Goal: Task Accomplishment & Management: Use online tool/utility

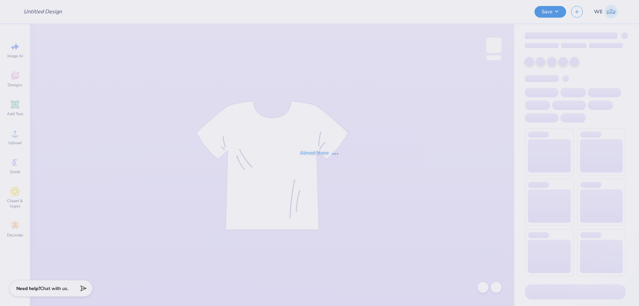
type input "Lambda Fall Hats"
type input "24"
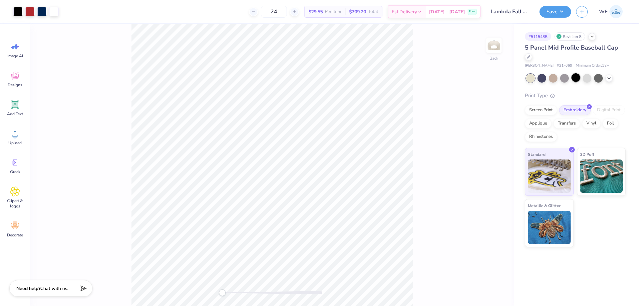
drag, startPoint x: 609, startPoint y: 78, endPoint x: 576, endPoint y: 83, distance: 33.2
click at [608, 78] on icon at bounding box center [608, 78] width 5 height 5
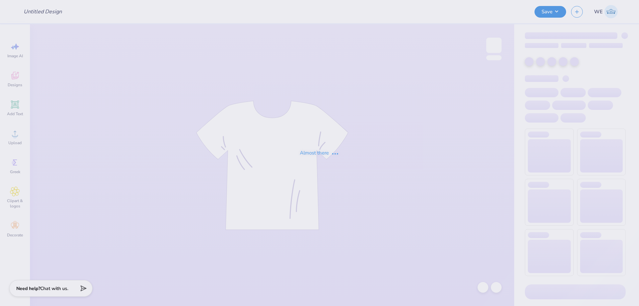
type input "ZTA Hoco'25"
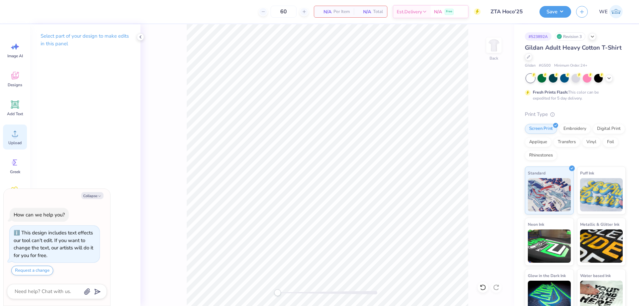
click at [18, 139] on div "Upload" at bounding box center [15, 136] width 24 height 25
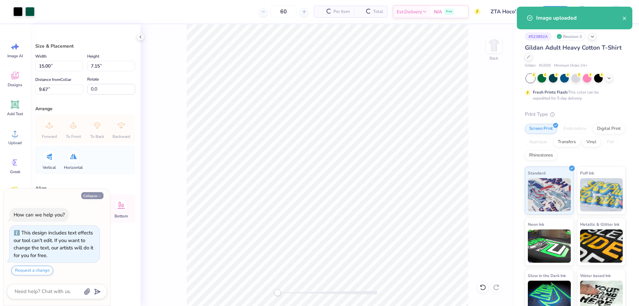
type textarea "x"
click at [59, 69] on input "15.00" at bounding box center [59, 66] width 48 height 10
type input "4"
type textarea "x"
type input "4.00"
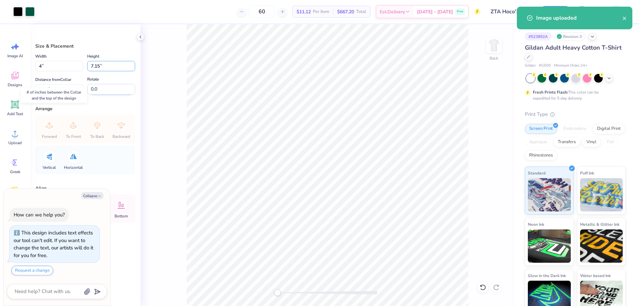
type input "1.91"
type input "12.30"
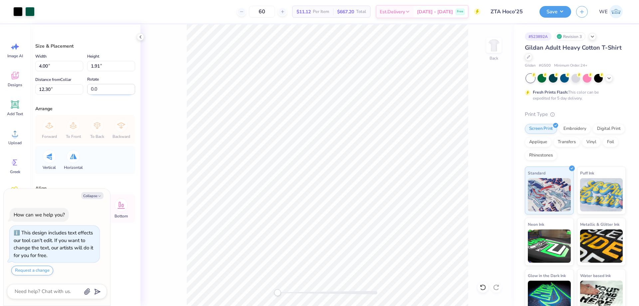
type textarea "x"
click at [65, 90] on input "12.30" at bounding box center [59, 89] width 48 height 10
type input "3"
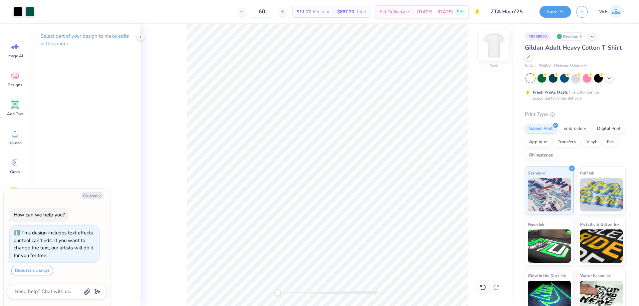
click at [491, 49] on img at bounding box center [493, 45] width 27 height 27
click at [16, 135] on circle at bounding box center [15, 136] width 5 height 5
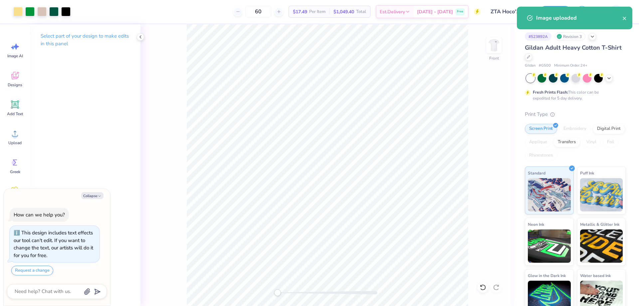
type textarea "x"
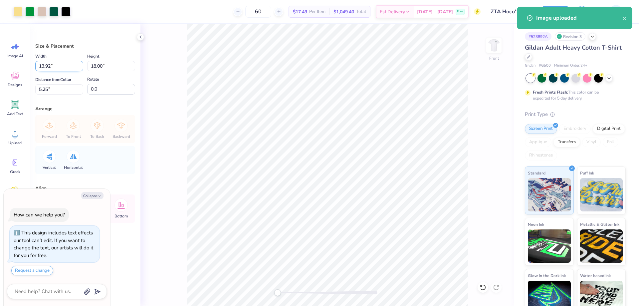
click at [63, 70] on input "13.92" at bounding box center [59, 66] width 48 height 10
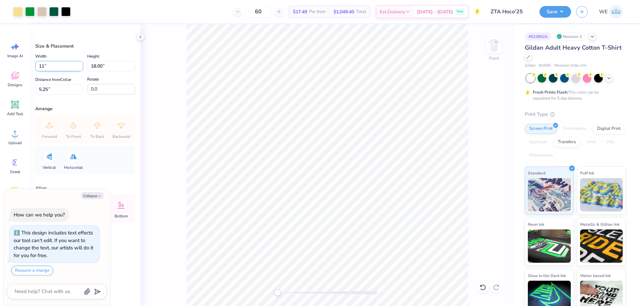
type input "11"
type textarea "x"
type input "11.00"
type input "14.22"
type input "3"
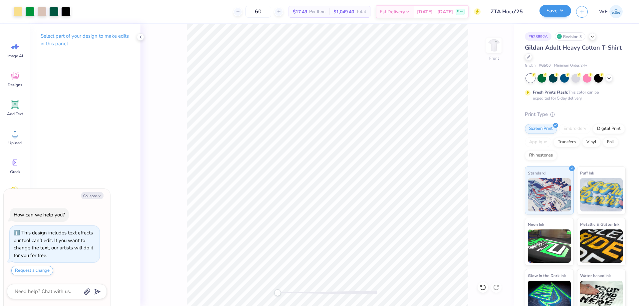
click at [560, 5] on div "Save WE" at bounding box center [588, 11] width 99 height 23
click at [557, 6] on button "Save" at bounding box center [555, 11] width 32 height 12
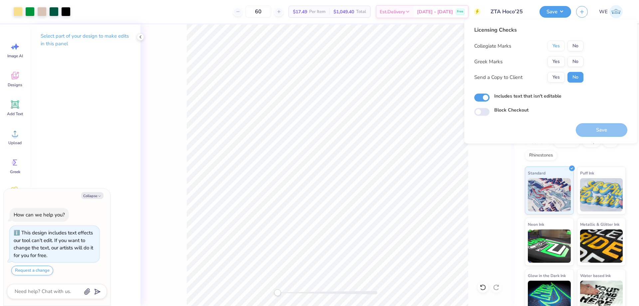
drag, startPoint x: 551, startPoint y: 44, endPoint x: 554, endPoint y: 55, distance: 11.4
click at [553, 45] on button "Yes" at bounding box center [555, 46] width 17 height 11
click at [556, 62] on button "Yes" at bounding box center [555, 61] width 17 height 11
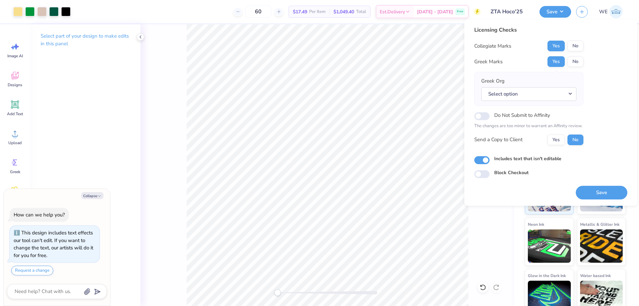
click at [558, 84] on div "Greek Org Select option" at bounding box center [528, 88] width 95 height 23
click at [555, 139] on button "Yes" at bounding box center [555, 139] width 17 height 11
click at [523, 91] on button "Select option" at bounding box center [528, 94] width 95 height 14
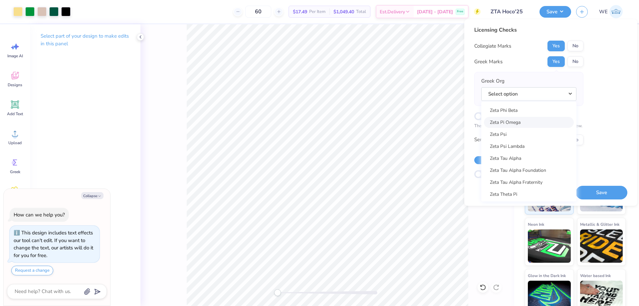
scroll to position [5212, 0]
click at [517, 155] on link "Zeta Tau Alpha" at bounding box center [529, 155] width 90 height 11
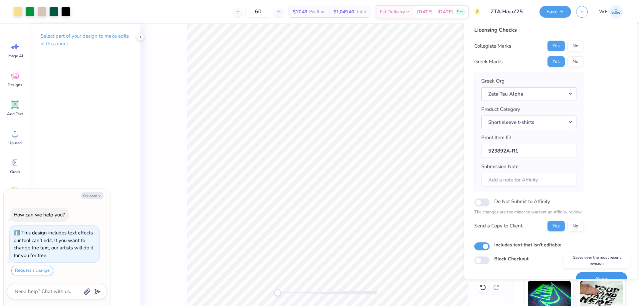
click at [590, 272] on button "Save" at bounding box center [602, 279] width 52 height 14
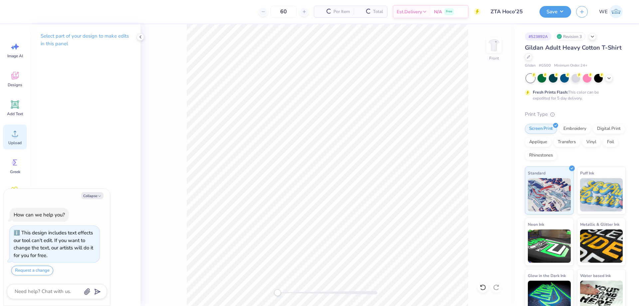
click at [19, 134] on icon at bounding box center [15, 133] width 10 height 10
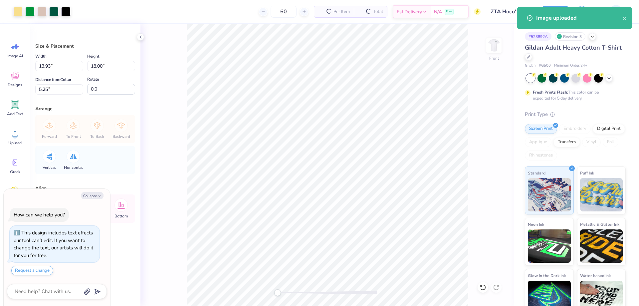
type textarea "x"
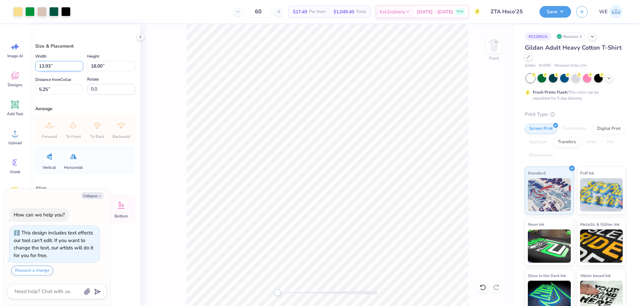
click at [70, 69] on input "13.93" at bounding box center [59, 66] width 48 height 10
type input "11"
type textarea "x"
type input "11.00"
type input "14.22"
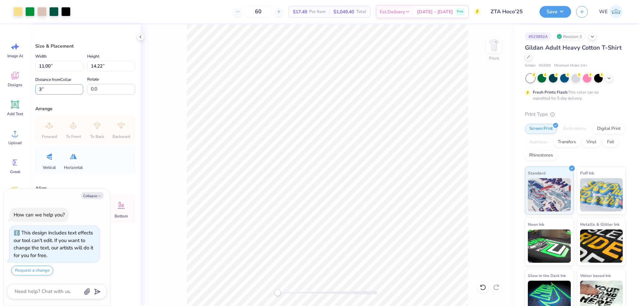
type input "3"
click at [182, 125] on div "Front" at bounding box center [327, 164] width 374 height 281
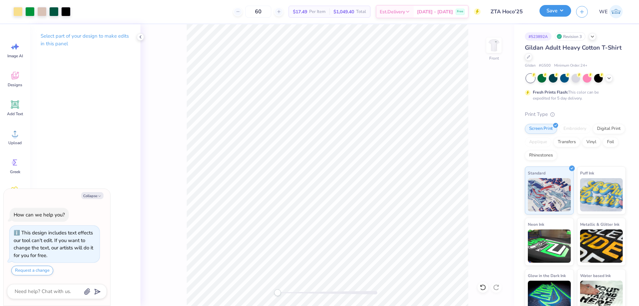
click at [563, 12] on button "Save" at bounding box center [555, 11] width 32 height 12
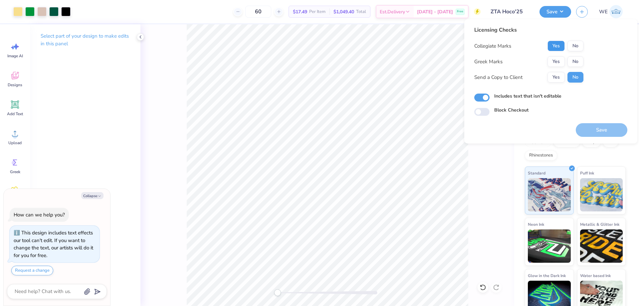
click at [559, 46] on button "Yes" at bounding box center [555, 46] width 17 height 11
click at [559, 62] on button "Yes" at bounding box center [555, 61] width 17 height 11
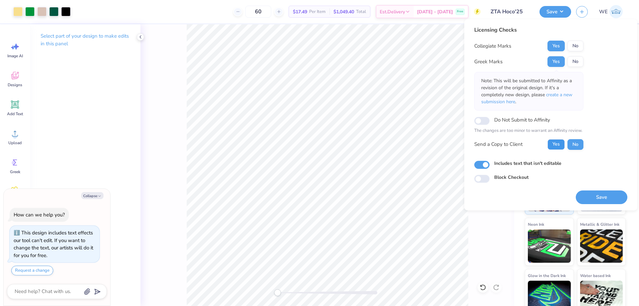
click at [557, 140] on button "Yes" at bounding box center [555, 144] width 17 height 11
click at [591, 203] on button "Save" at bounding box center [602, 197] width 52 height 14
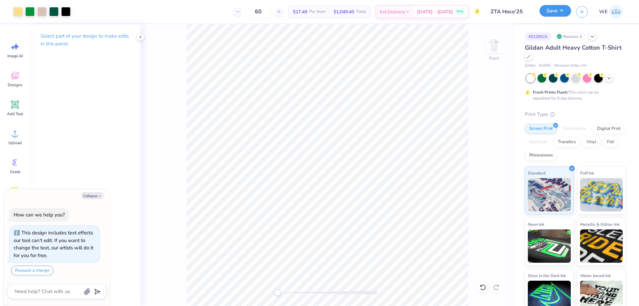
click at [560, 8] on button "Save" at bounding box center [555, 11] width 32 height 12
type textarea "x"
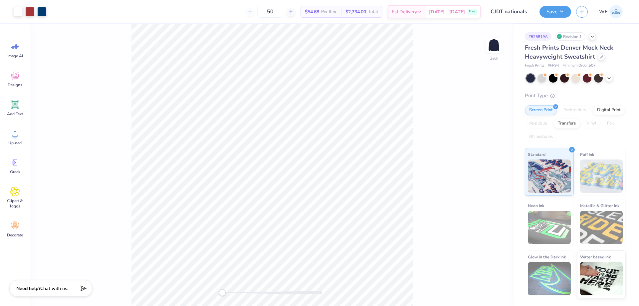
click at [418, 211] on div "Back" at bounding box center [272, 164] width 484 height 281
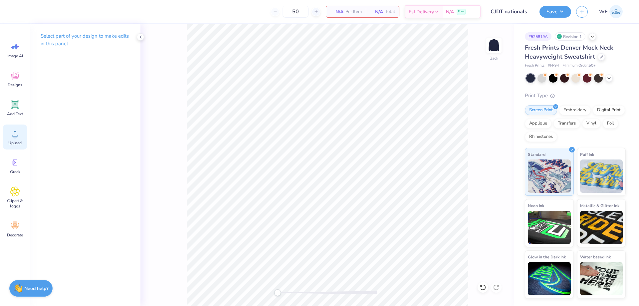
click at [23, 135] on div "Upload" at bounding box center [15, 136] width 24 height 25
click at [11, 132] on icon at bounding box center [15, 133] width 10 height 10
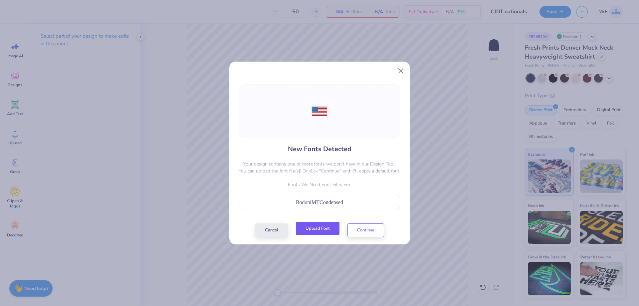
click at [327, 230] on button "Upload Font" at bounding box center [318, 229] width 44 height 14
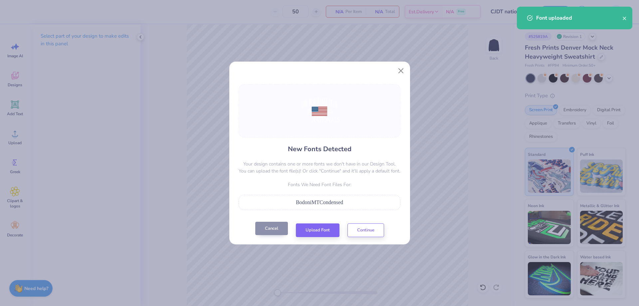
click at [274, 227] on button "Cancel" at bounding box center [271, 229] width 33 height 14
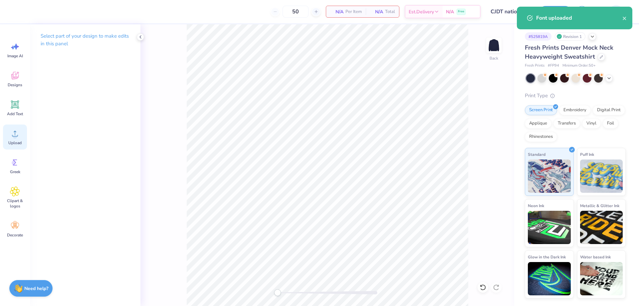
click at [21, 130] on div "Upload" at bounding box center [15, 136] width 24 height 25
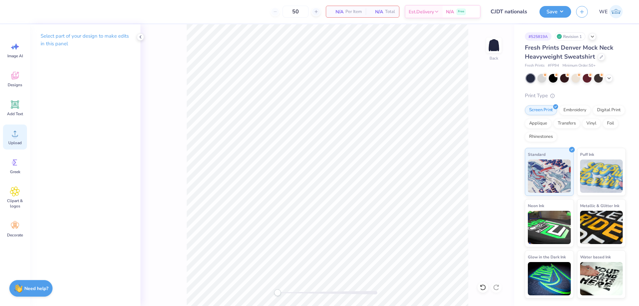
click at [18, 135] on icon at bounding box center [15, 133] width 10 height 10
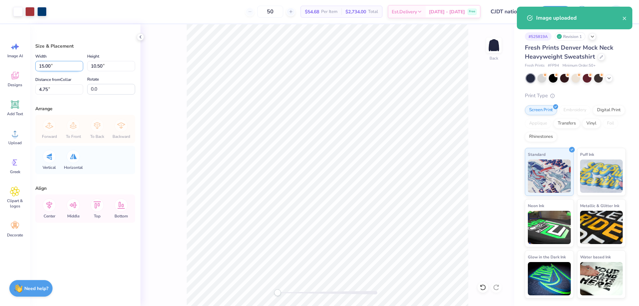
click at [55, 67] on input "15.00" at bounding box center [59, 66] width 48 height 10
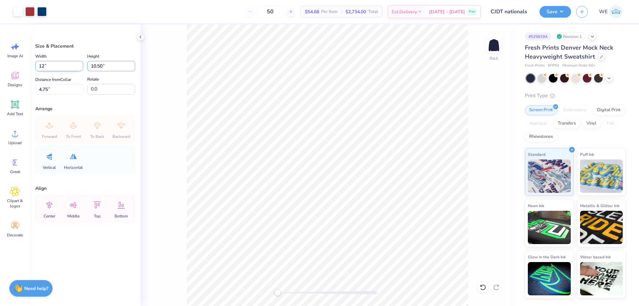
type input "12.00"
type input "8.40"
type input "3"
click at [64, 86] on input "3.00" at bounding box center [59, 89] width 48 height 10
type input "2"
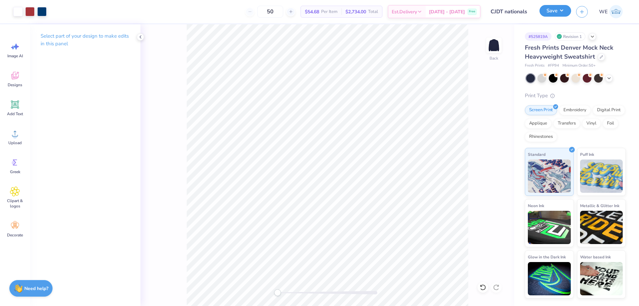
click at [551, 15] on button "Save" at bounding box center [555, 11] width 32 height 12
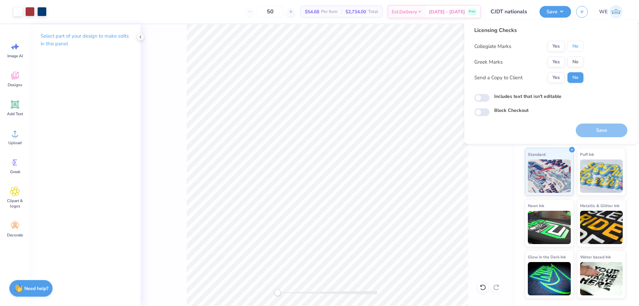
drag, startPoint x: 578, startPoint y: 44, endPoint x: 576, endPoint y: 56, distance: 12.2
click at [578, 45] on button "No" at bounding box center [575, 46] width 16 height 11
click at [576, 59] on button "No" at bounding box center [575, 62] width 16 height 11
click at [563, 75] on button "Yes" at bounding box center [555, 77] width 17 height 11
drag, startPoint x: 483, startPoint y: 98, endPoint x: 467, endPoint y: 99, distance: 16.3
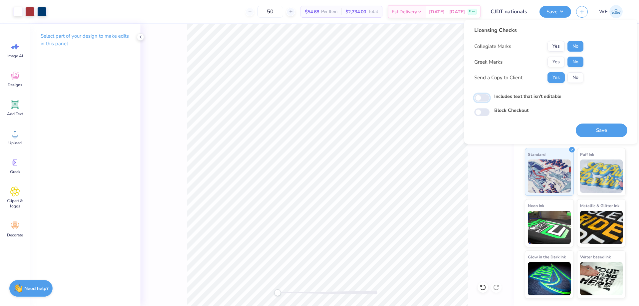
click at [483, 98] on input "Includes text that isn't editable" at bounding box center [481, 98] width 15 height 8
checkbox input "true"
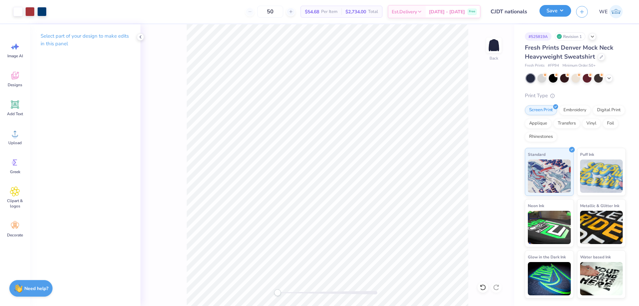
click at [553, 11] on button "Save" at bounding box center [555, 11] width 32 height 12
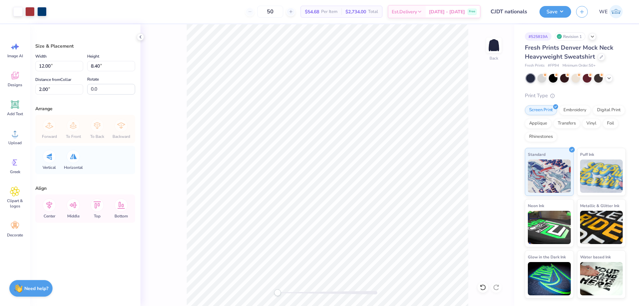
click at [554, 18] on div "Save WE" at bounding box center [588, 11] width 99 height 23
click at [542, 13] on button "Save" at bounding box center [555, 11] width 32 height 12
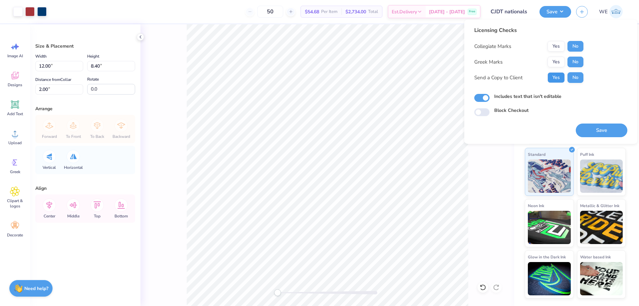
click at [557, 73] on button "Yes" at bounding box center [555, 77] width 17 height 11
click at [594, 126] on button "Save" at bounding box center [602, 130] width 52 height 14
